Goal: Information Seeking & Learning: Understand process/instructions

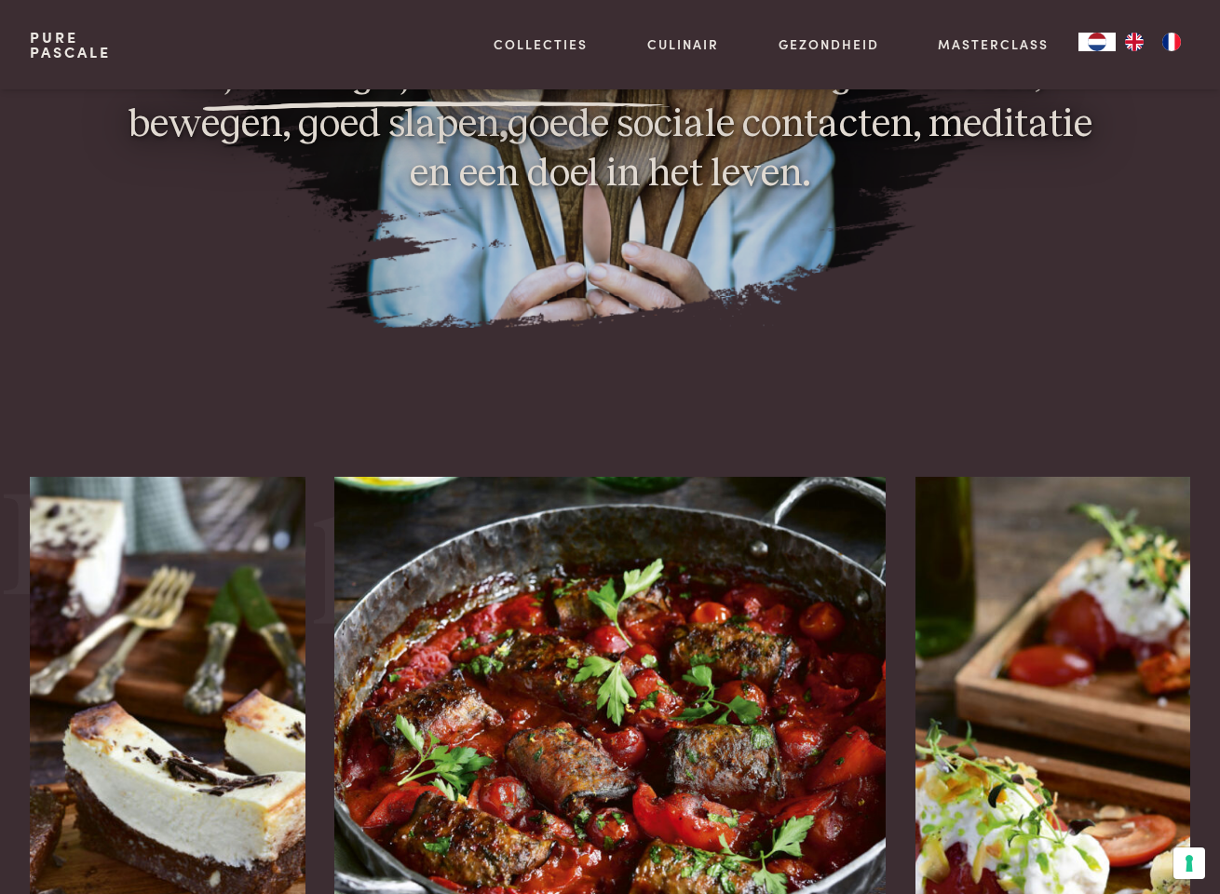
scroll to position [2328, 0]
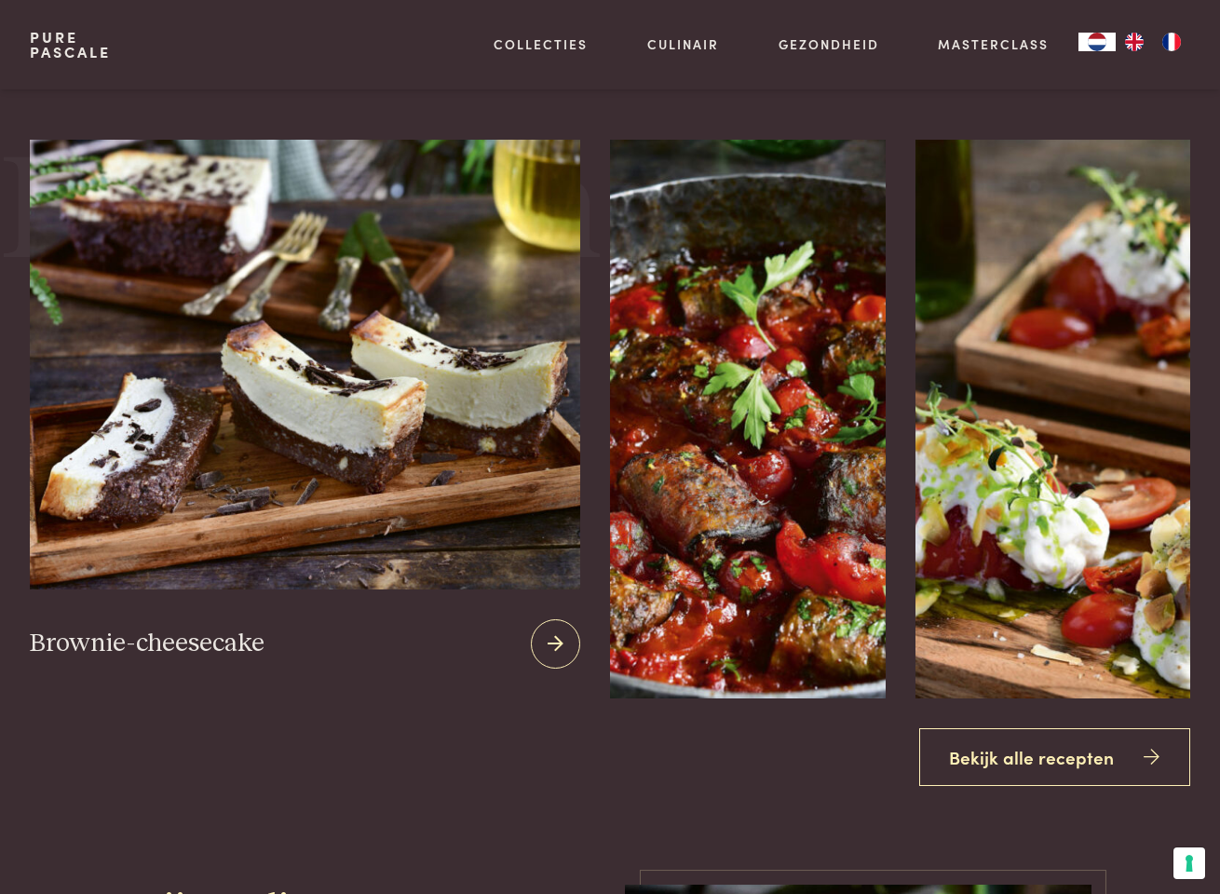
click at [283, 372] on img at bounding box center [305, 365] width 550 height 450
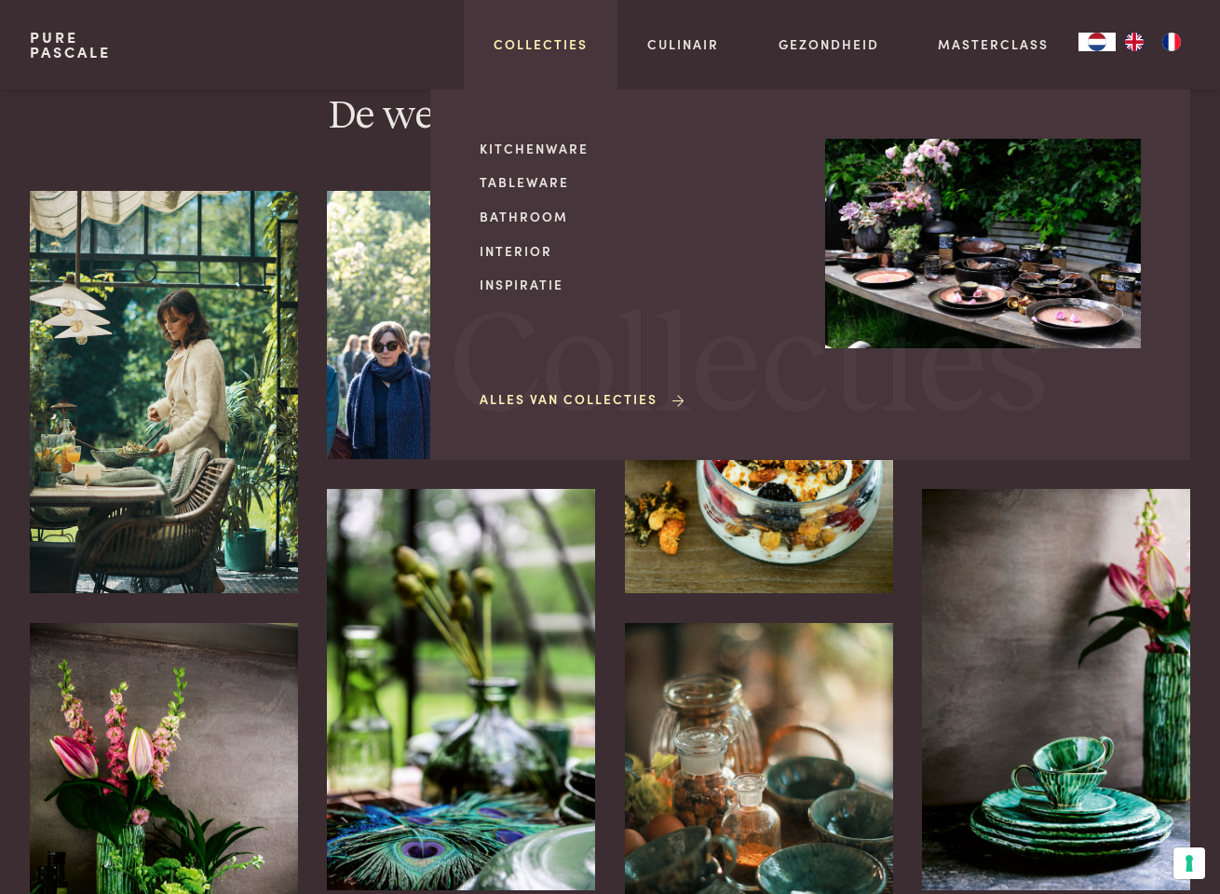
scroll to position [3678, 0]
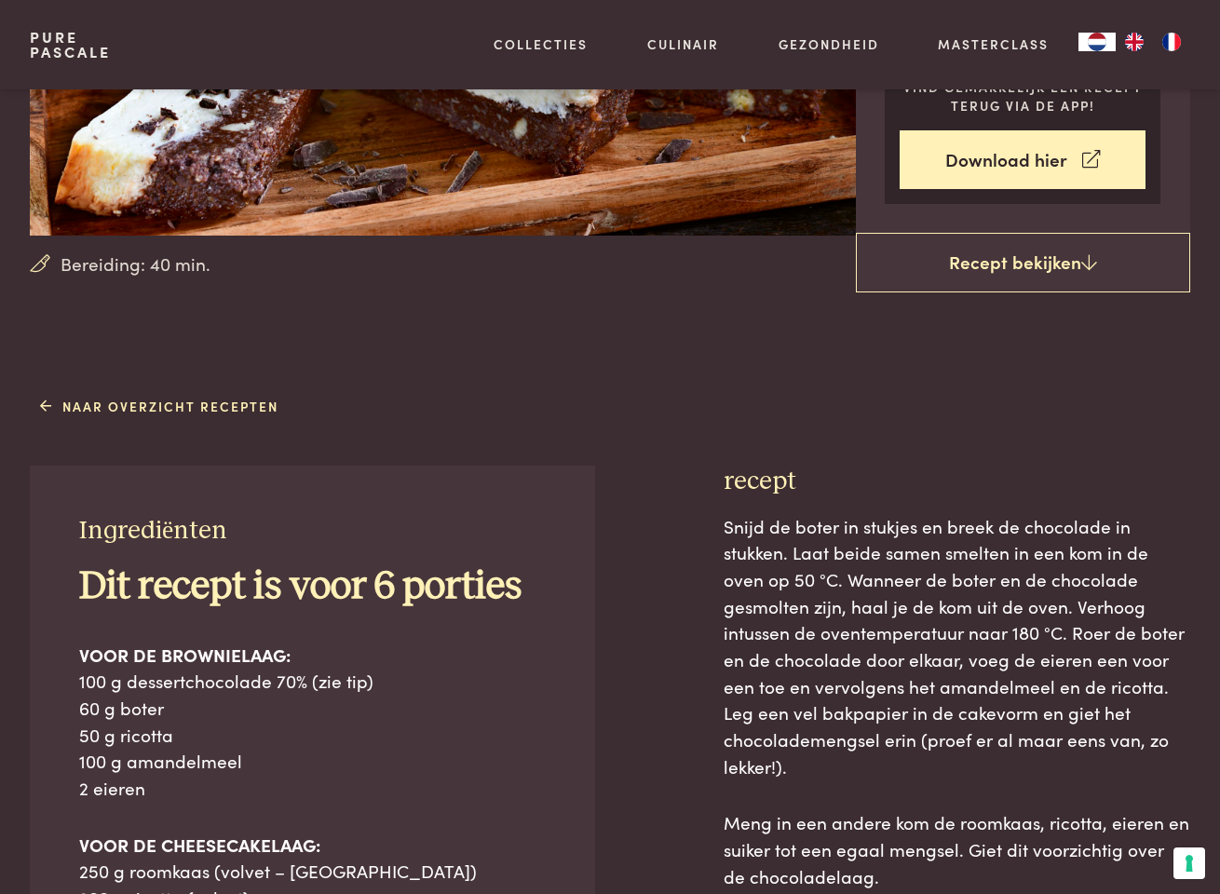
scroll to position [342, 0]
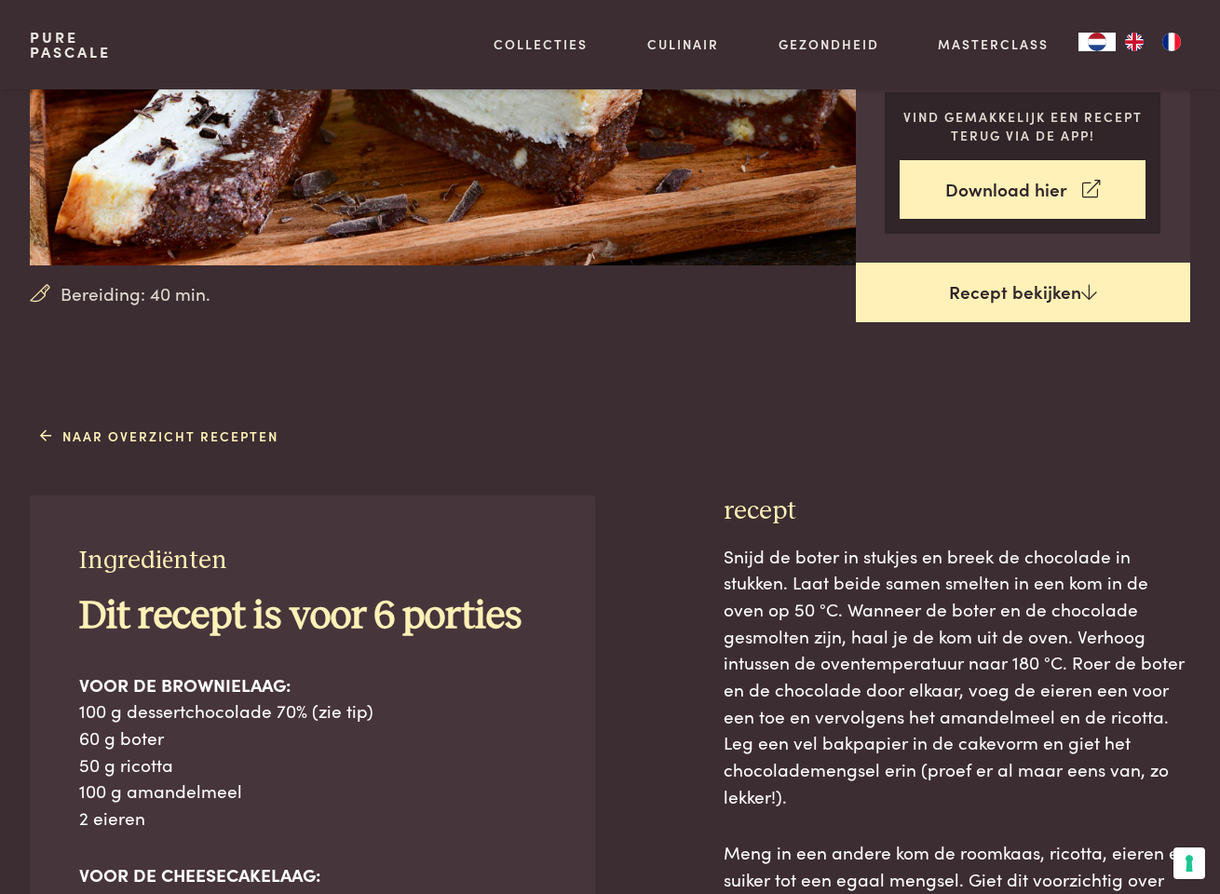
click at [980, 299] on link "Recept bekijken" at bounding box center [1023, 293] width 335 height 60
